Goal: Information Seeking & Learning: Learn about a topic

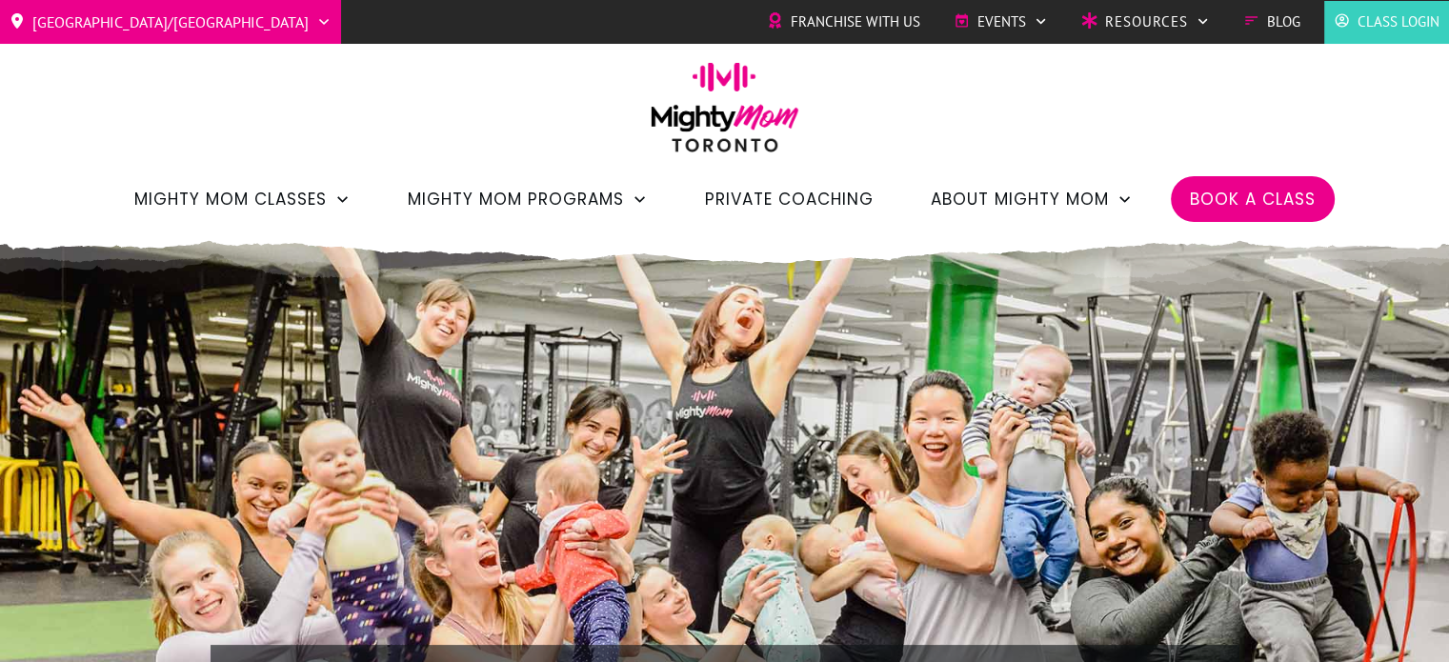
click at [767, 205] on span "Private Coaching" at bounding box center [789, 199] width 169 height 32
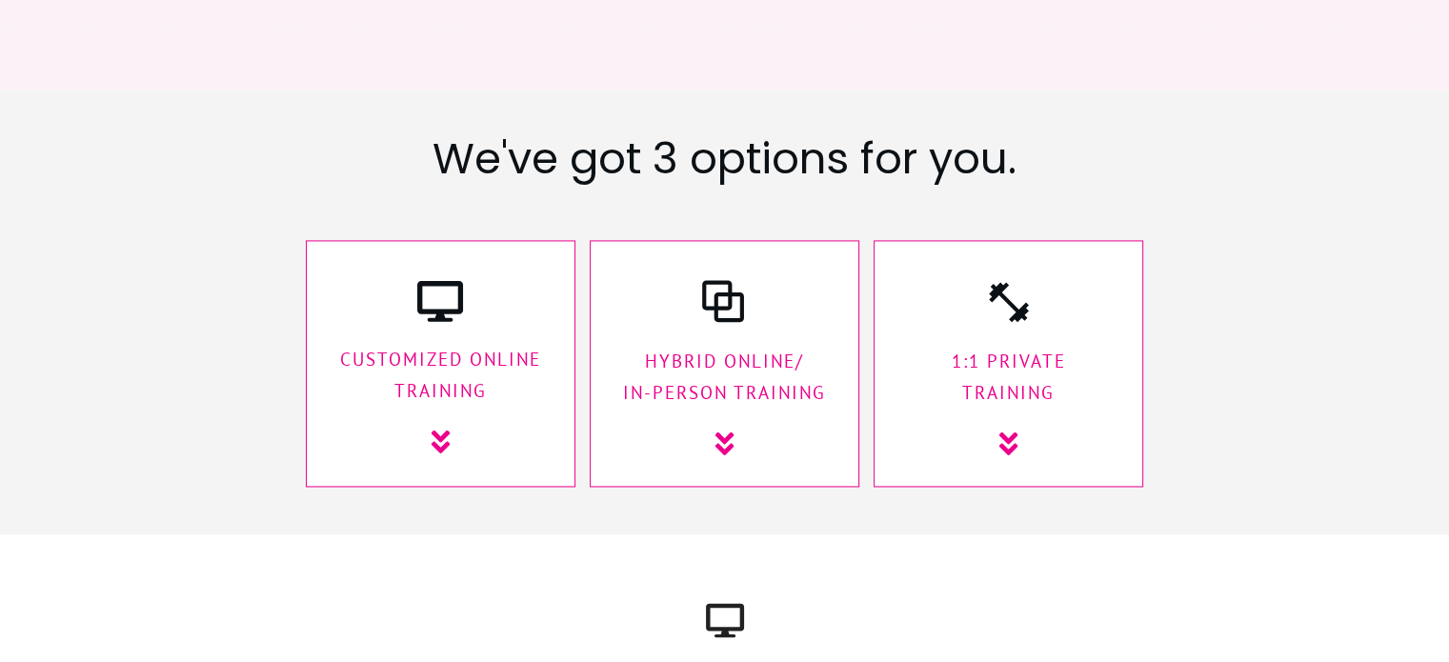
scroll to position [2893, 0]
click at [770, 346] on p "HyBrid Online/ In-Person Training" at bounding box center [725, 378] width 230 height 64
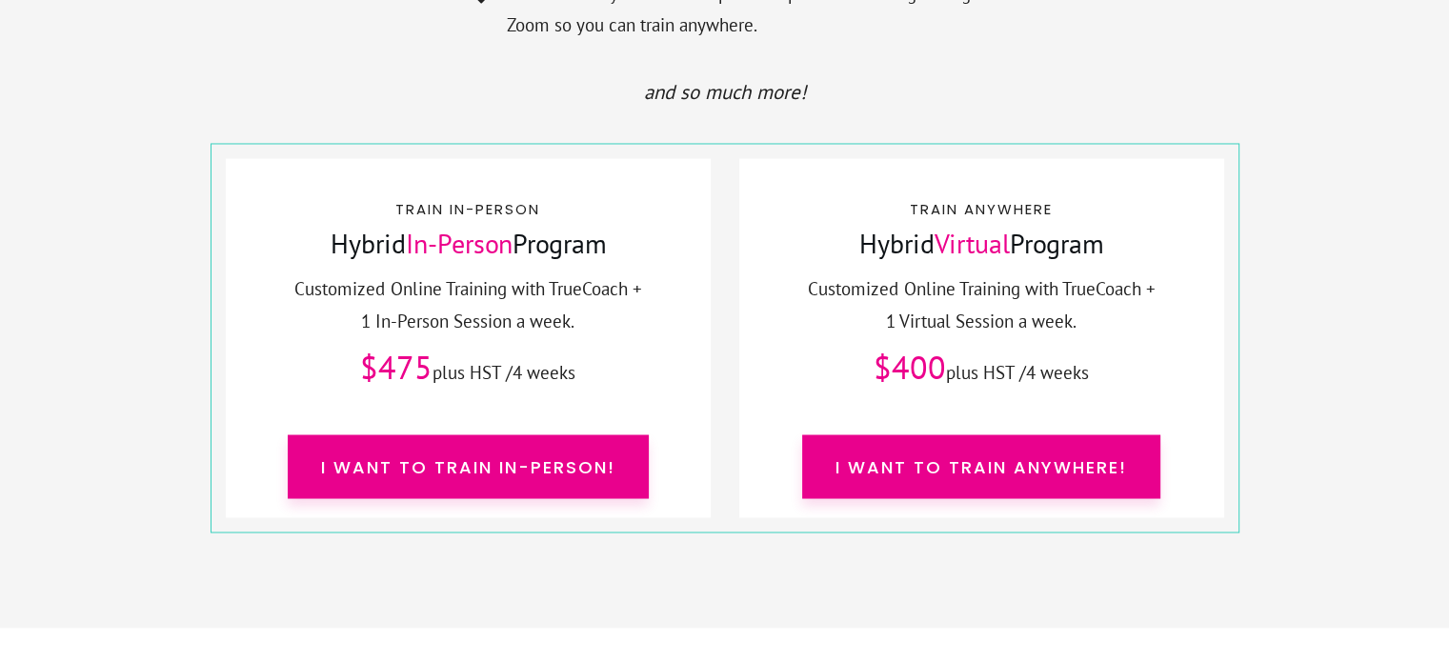
scroll to position [10545, 0]
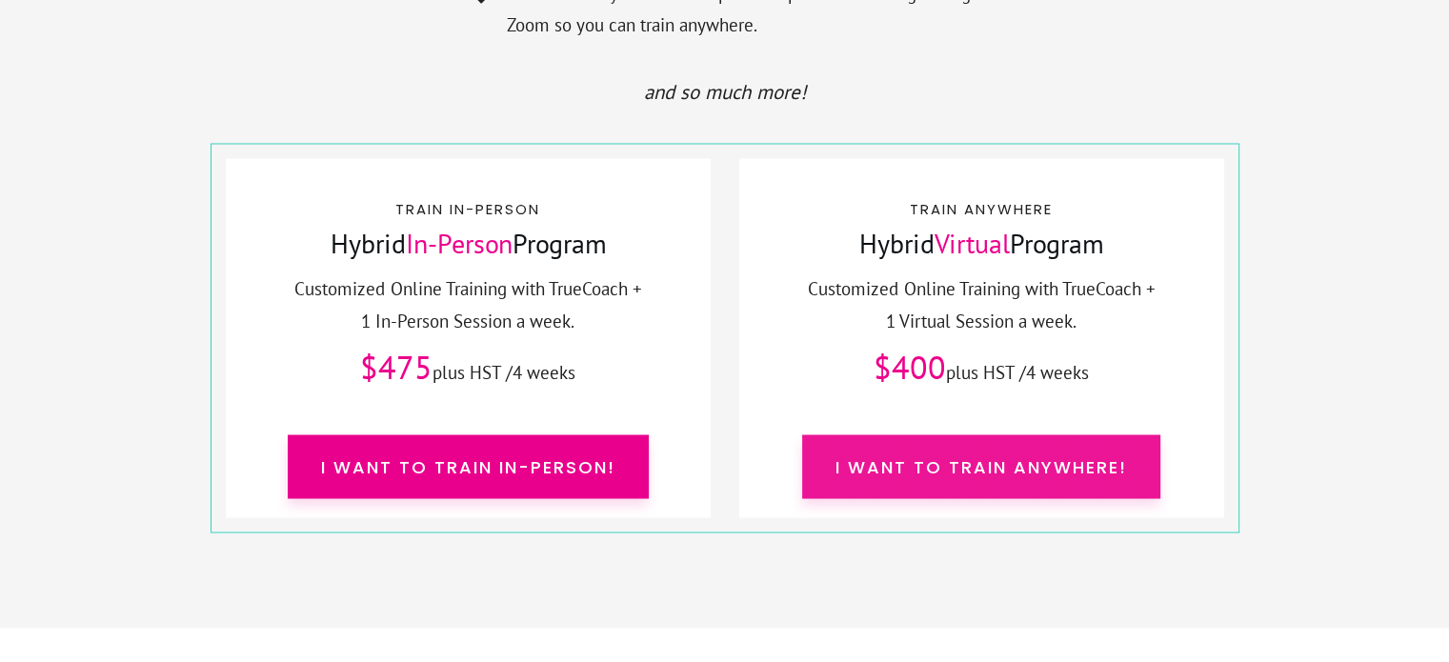
click at [1011, 454] on span "I want to train anywhere!" at bounding box center [982, 467] width 292 height 26
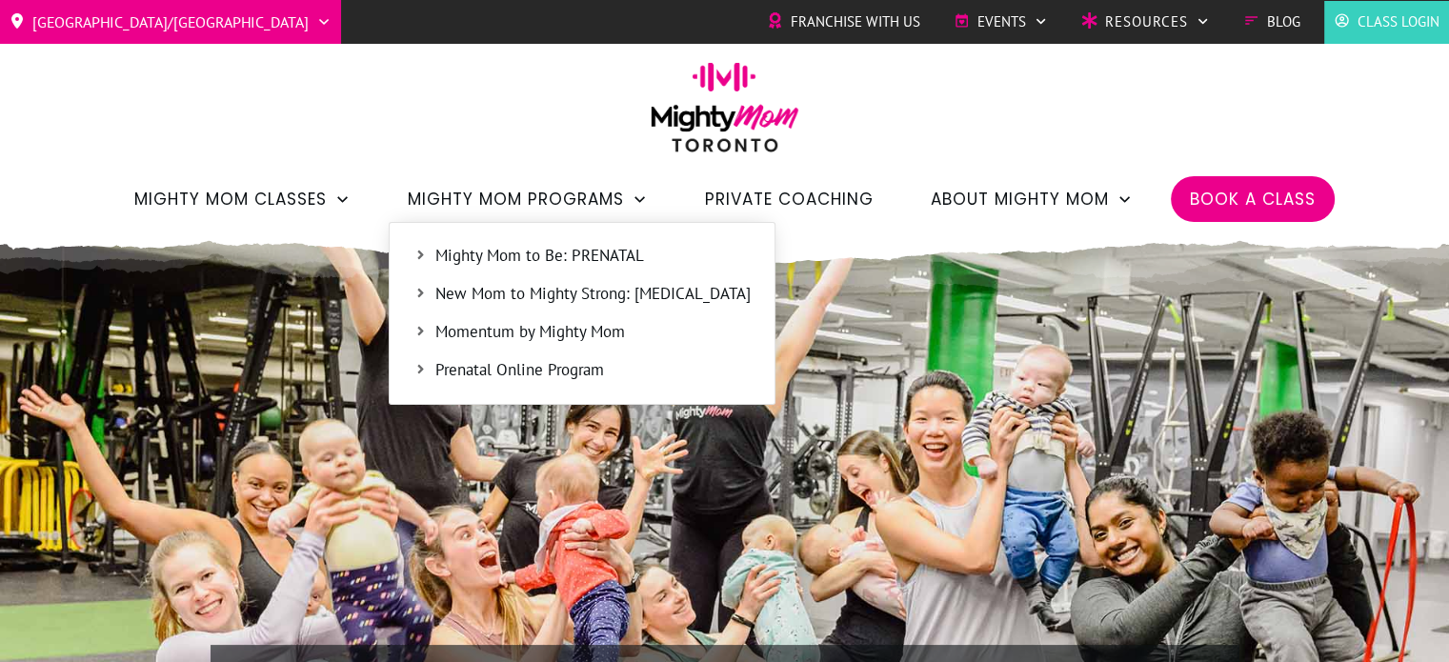
click at [573, 259] on span "Mighty Mom to Be: PRENATAL" at bounding box center [592, 256] width 315 height 25
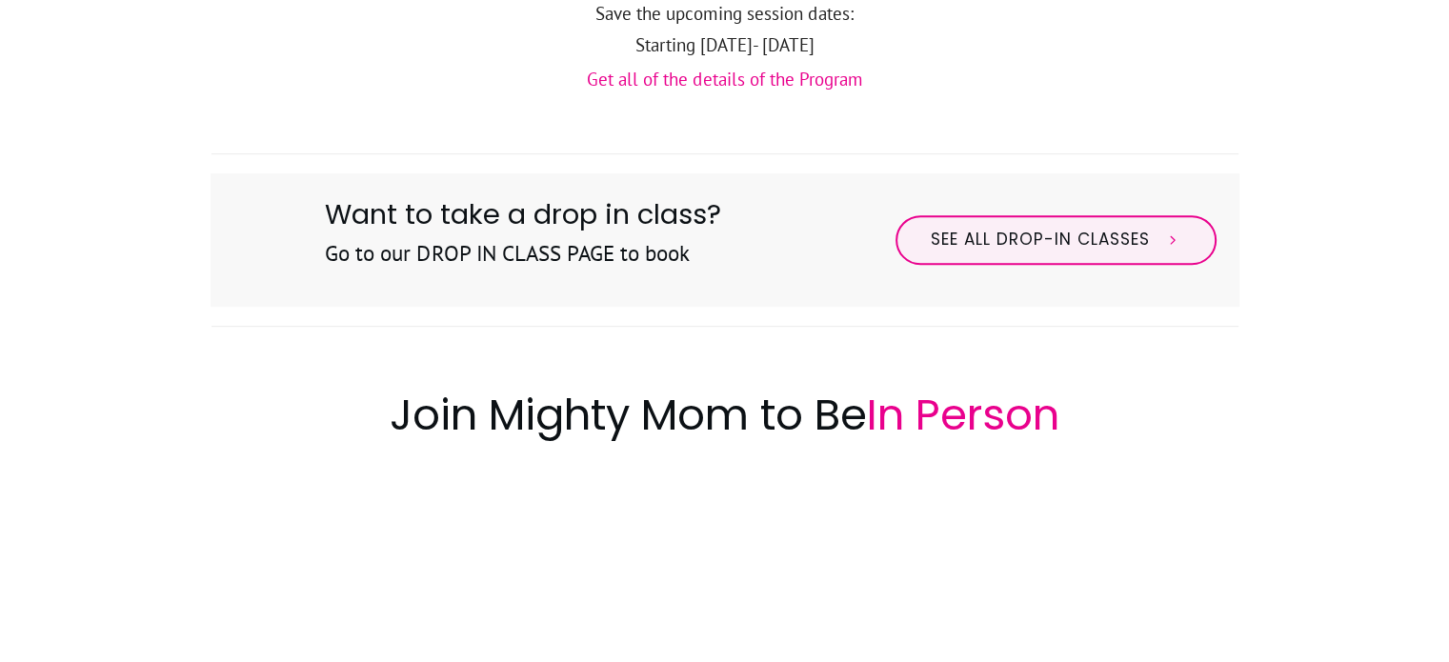
scroll to position [934, 0]
click at [331, 385] on h2 "Join Mighty Mom to Be In Person" at bounding box center [725, 413] width 1027 height 60
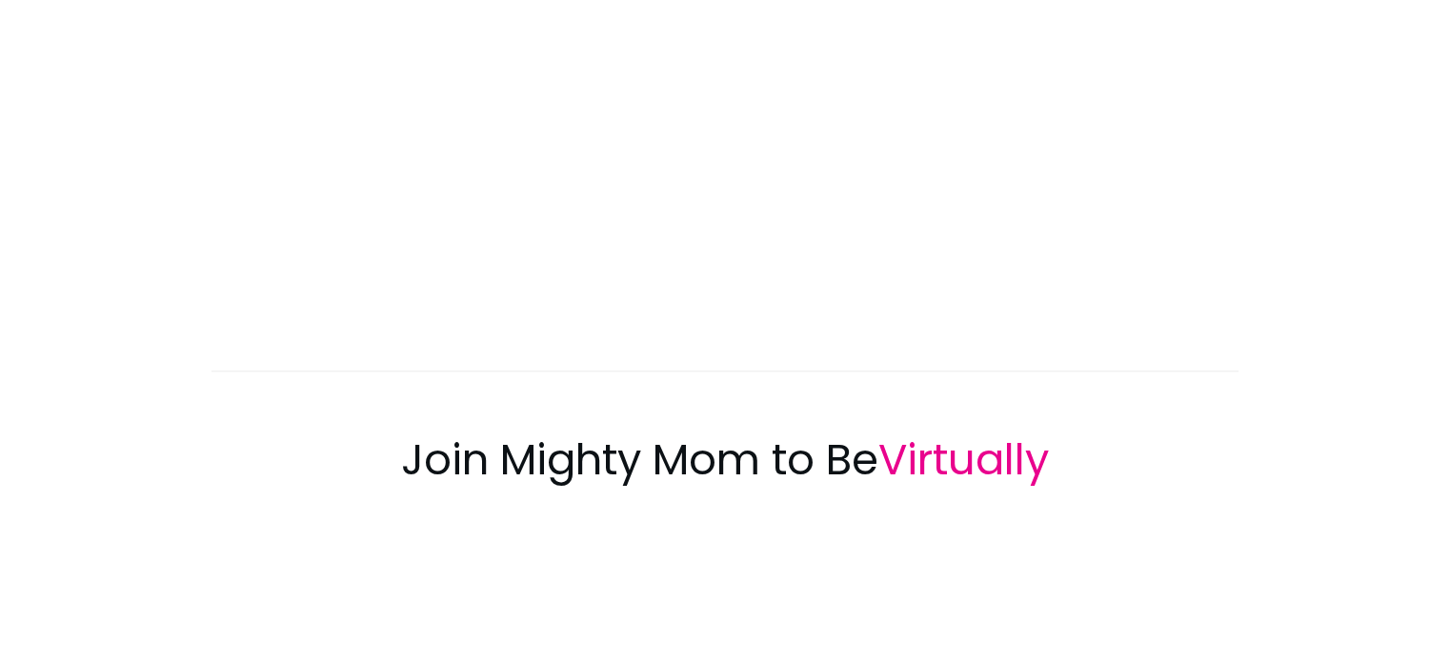
scroll to position [1924, 0]
